Goal: Obtain resource: Download file/media

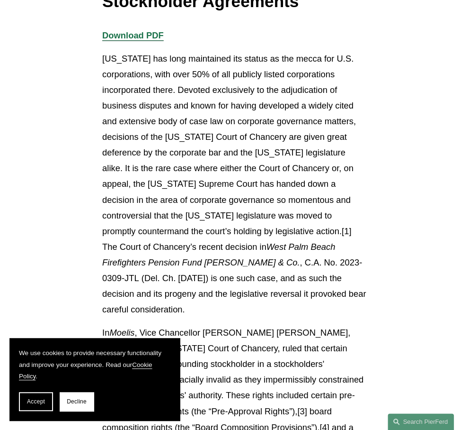
scroll to position [332, 0]
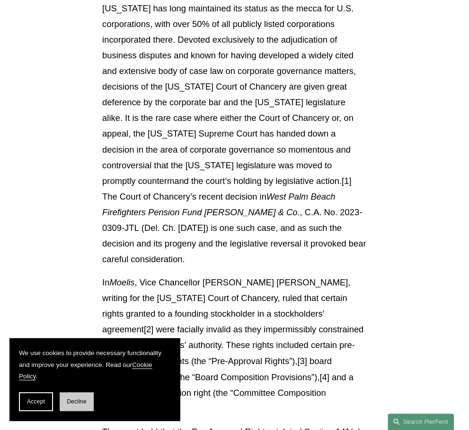
click at [81, 404] on span "Decline" at bounding box center [77, 401] width 20 height 7
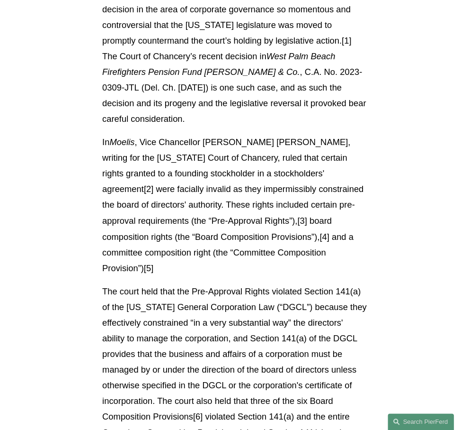
scroll to position [474, 0]
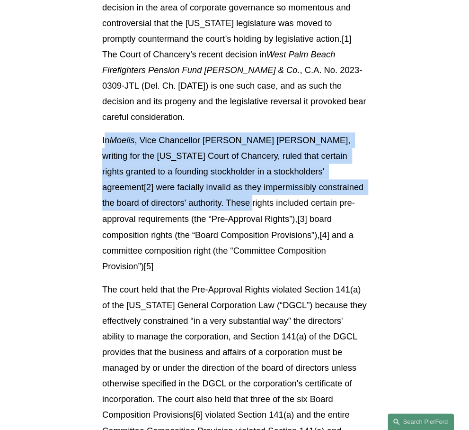
drag, startPoint x: 106, startPoint y: 129, endPoint x: 174, endPoint y: 181, distance: 85.8
click at [174, 181] on p "In Moelis , Vice Chancellor [PERSON_NAME] [PERSON_NAME], writing for the [US_ST…" at bounding box center [234, 202] width 265 height 141
click at [116, 171] on p "In Moelis , Vice Chancellor [PERSON_NAME] [PERSON_NAME], writing for the [US_ST…" at bounding box center [234, 202] width 265 height 141
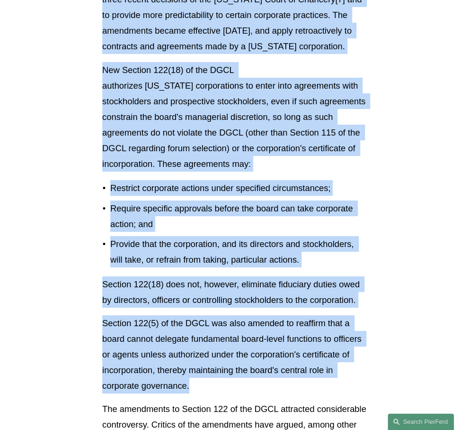
scroll to position [1279, 0]
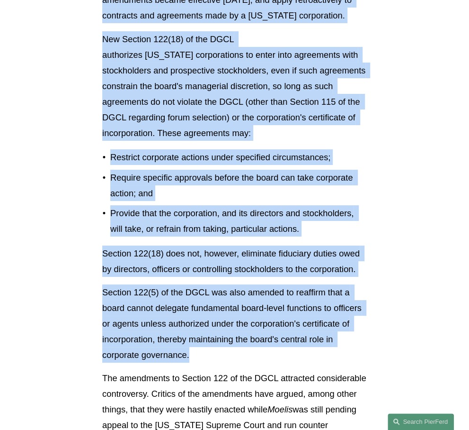
drag, startPoint x: 97, startPoint y: 120, endPoint x: 291, endPoint y: 342, distance: 295.4
click at [291, 342] on div "Download PDF [US_STATE] has long maintained its status as the mecca for U.S. co…" at bounding box center [234, 329] width 281 height 2599
copy div "Lo Ipsumd , Sita Consectetu A. Elitse Doeius, tempori utl etd Magnaali Enima mi…"
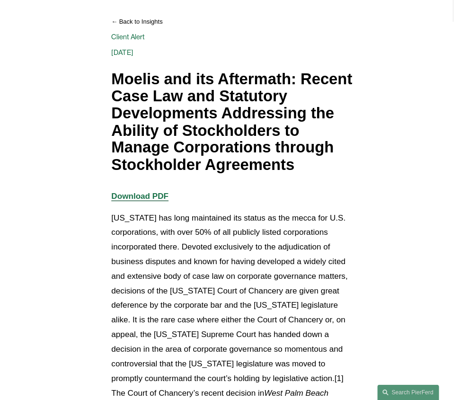
scroll to position [142, 0]
